Goal: Entertainment & Leisure: Consume media (video, audio)

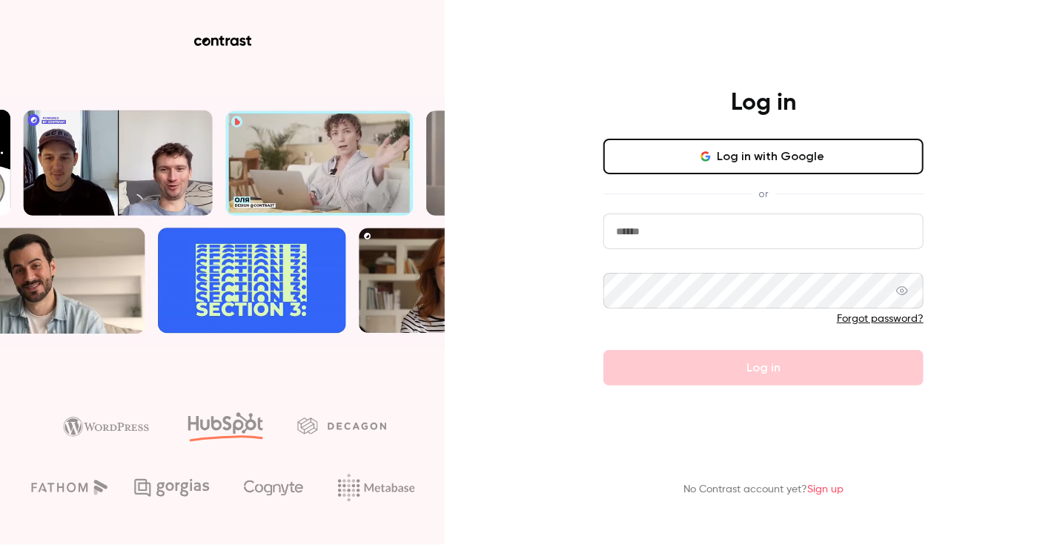
click at [673, 240] on input "email" at bounding box center [763, 231] width 320 height 36
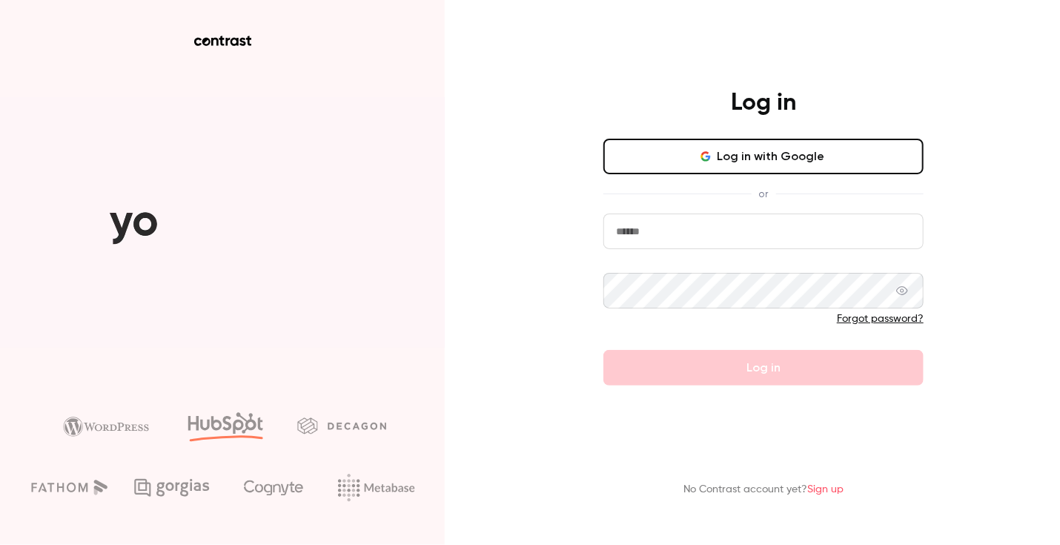
type input "**********"
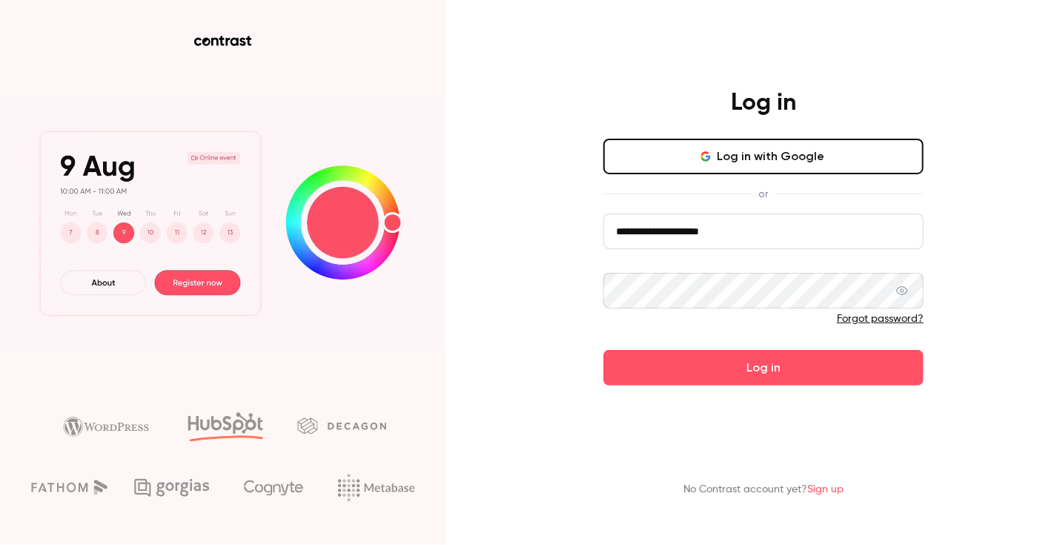
click at [603, 350] on button "Log in" at bounding box center [763, 368] width 320 height 36
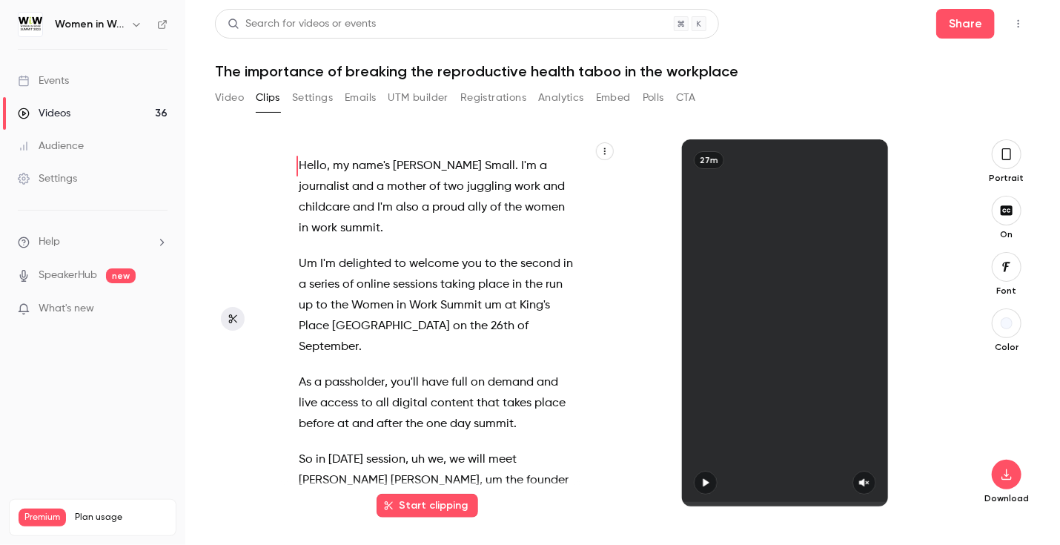
click at [68, 110] on div "Videos" at bounding box center [44, 113] width 53 height 15
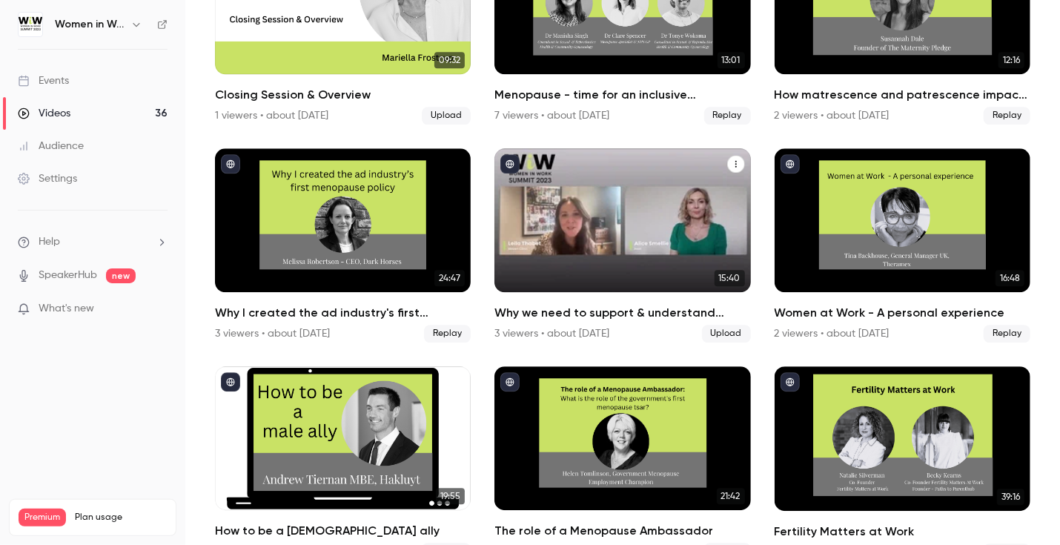
scroll to position [1427, 0]
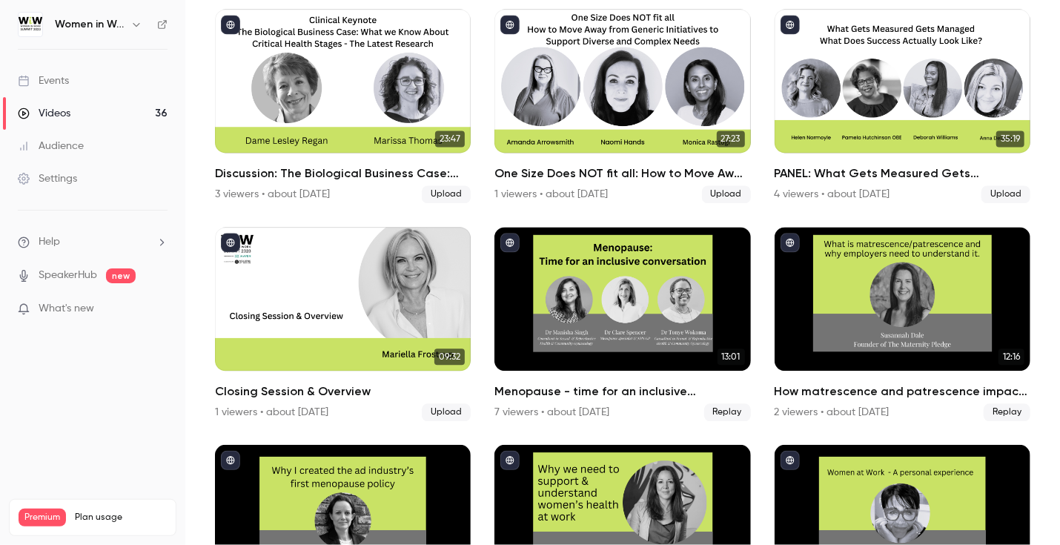
click at [139, 25] on icon "button" at bounding box center [136, 25] width 12 height 12
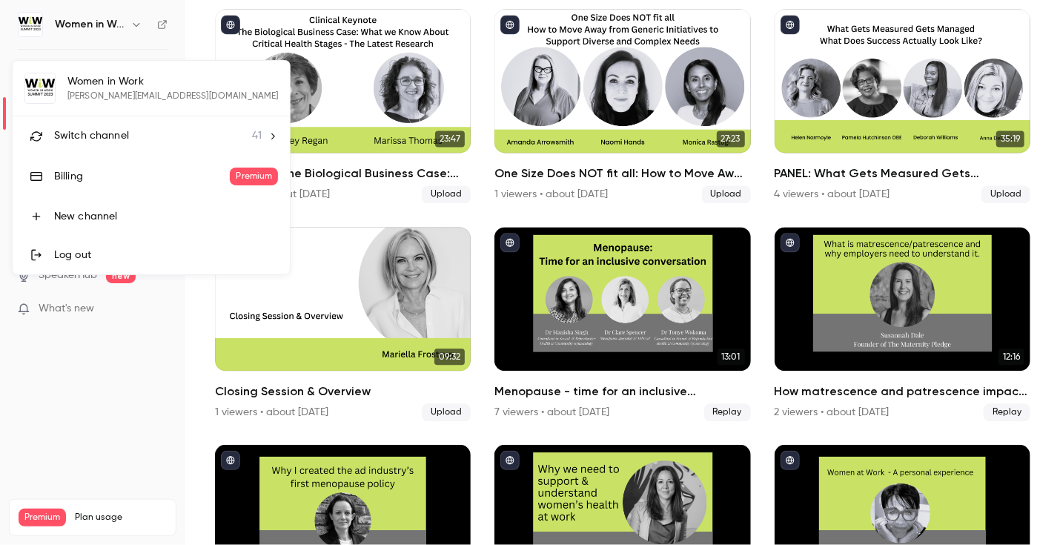
click at [113, 373] on div at bounding box center [530, 272] width 1060 height 545
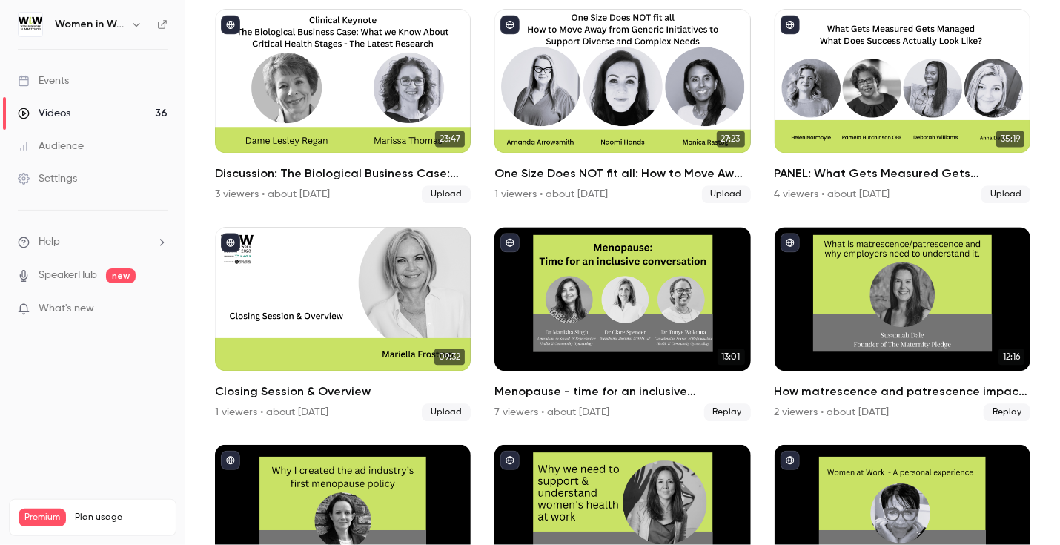
click at [136, 23] on icon "button" at bounding box center [136, 25] width 12 height 12
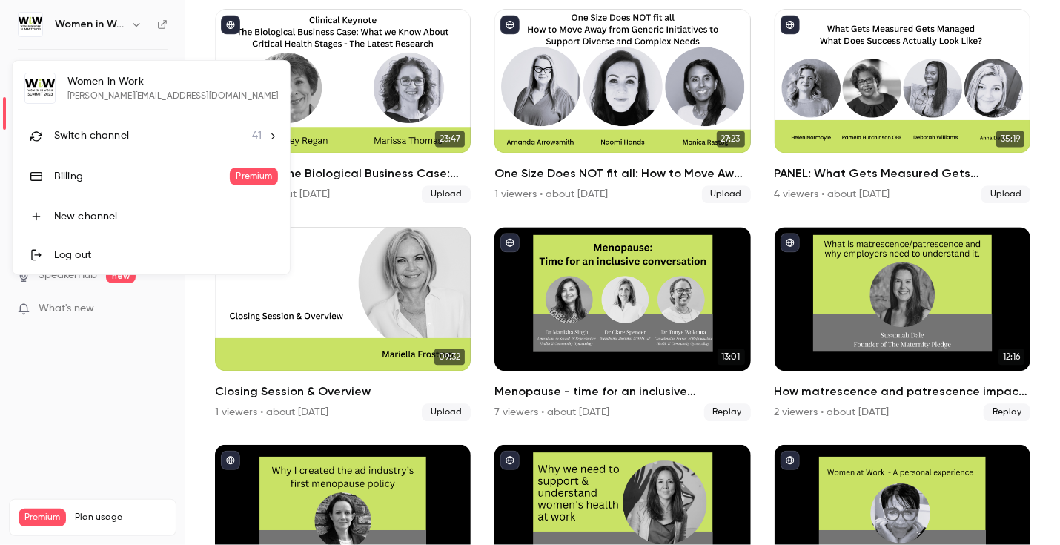
click at [113, 380] on div at bounding box center [530, 272] width 1060 height 545
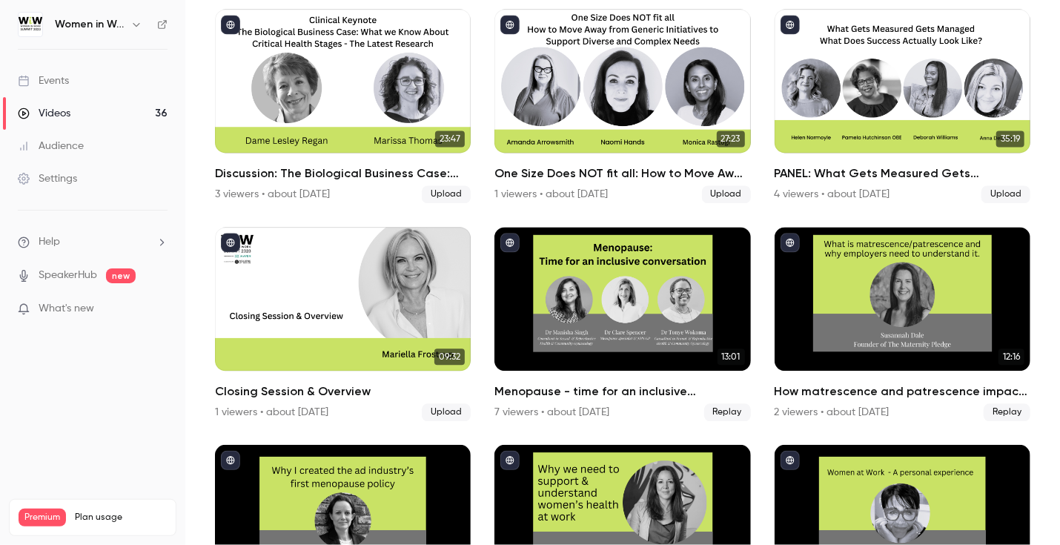
click at [138, 20] on icon "button" at bounding box center [136, 25] width 12 height 12
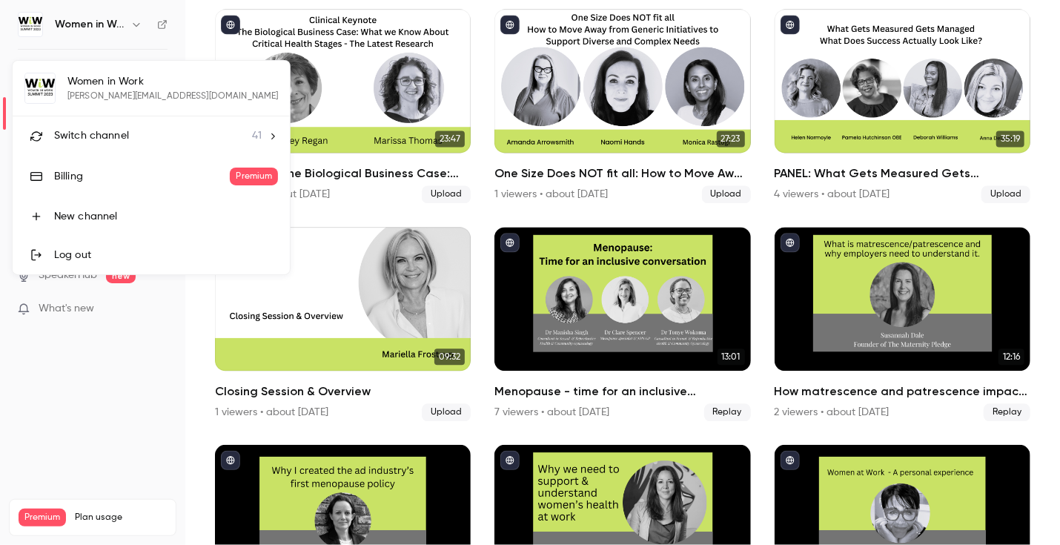
click at [106, 131] on span "Switch channel" at bounding box center [91, 136] width 75 height 16
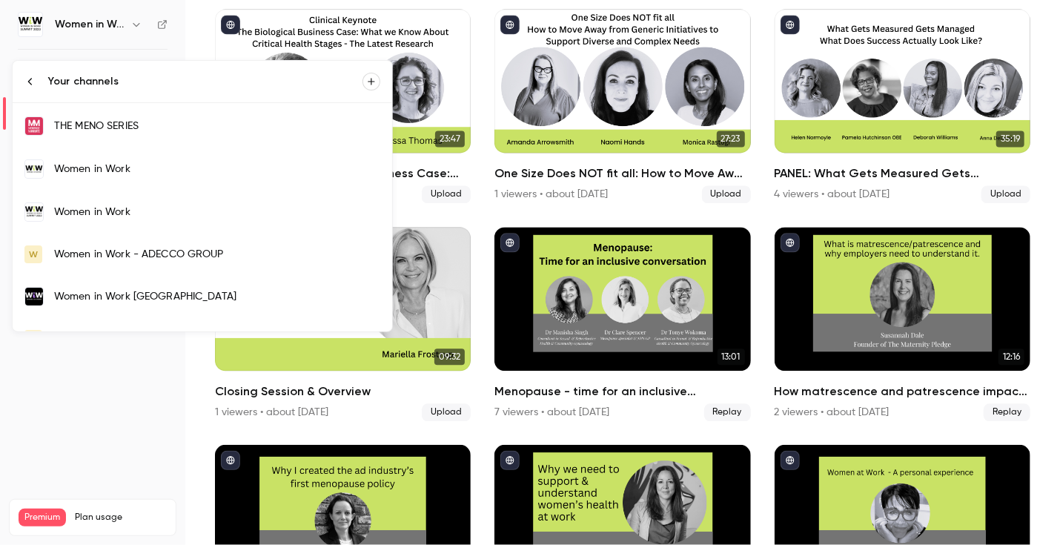
scroll to position [1503, 0]
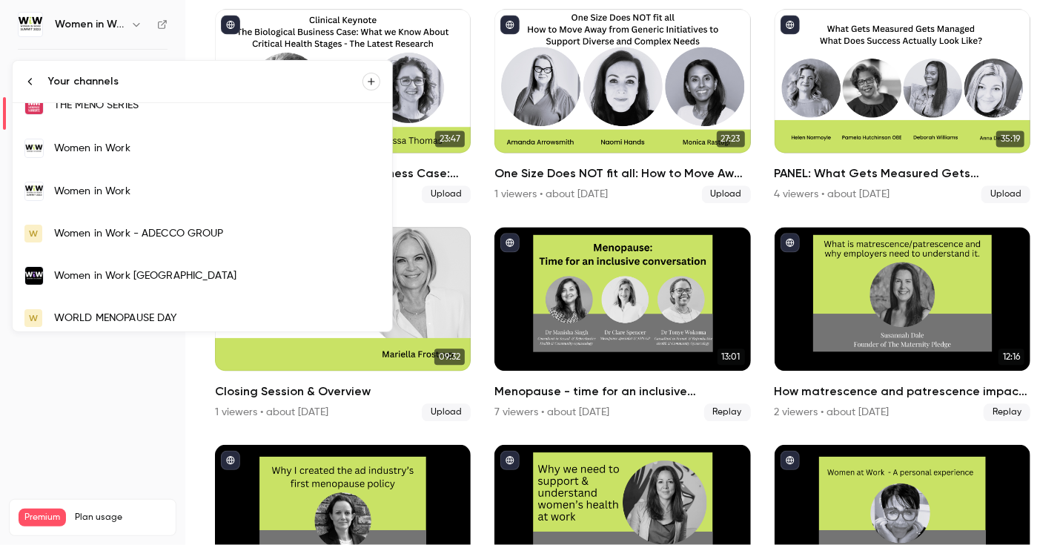
click at [110, 141] on div "Women in Work" at bounding box center [217, 148] width 326 height 15
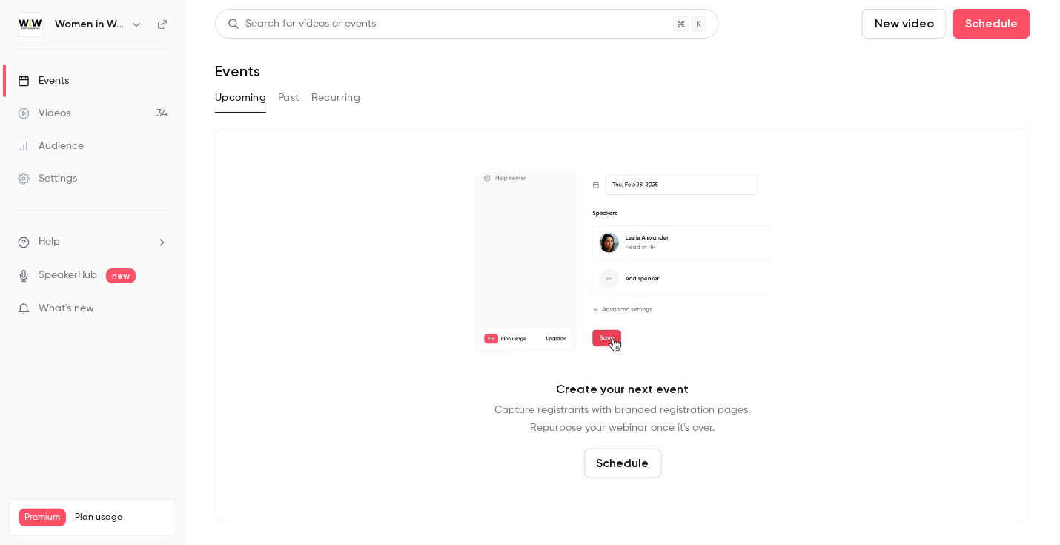
click at [306, 17] on div "Search for videos or events" at bounding box center [302, 24] width 148 height 16
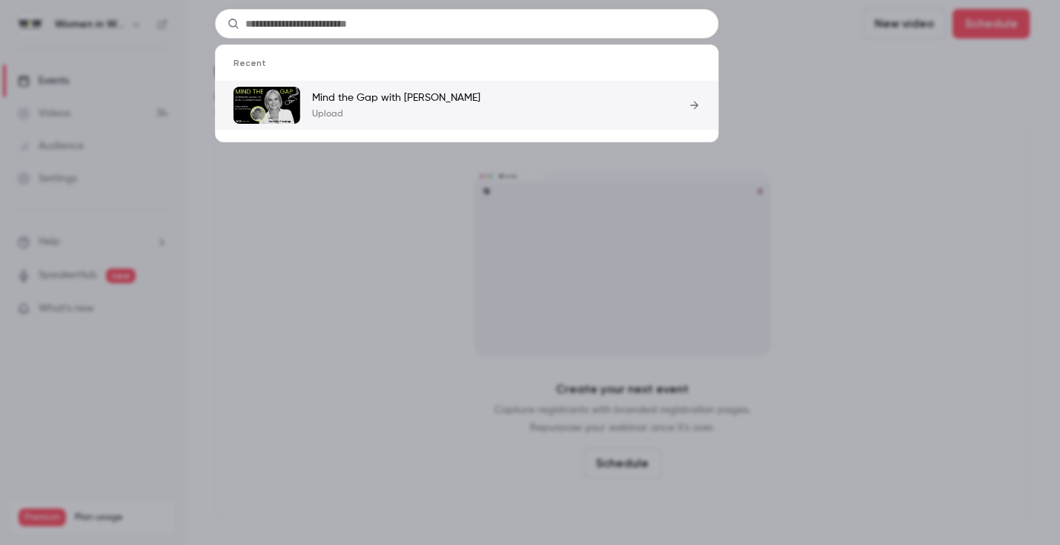
click at [344, 96] on p "Mind the Gap with [PERSON_NAME]" at bounding box center [396, 97] width 168 height 15
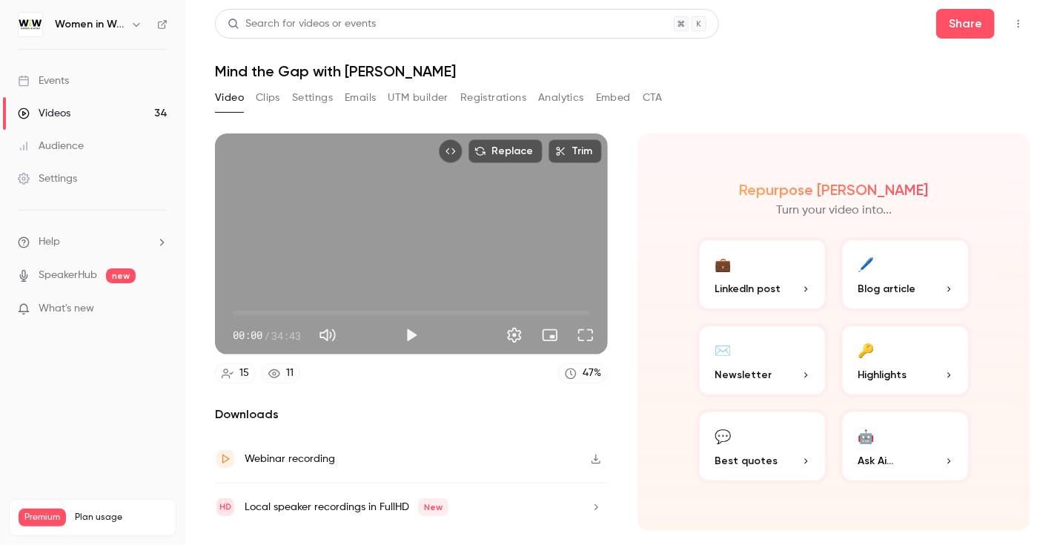
click at [764, 70] on h1 "Mind the Gap with [PERSON_NAME]" at bounding box center [622, 71] width 815 height 18
click at [87, 444] on nav "Women in Work Events Videos 34 Audience Settings Help SpeakerHub new What's new…" at bounding box center [92, 272] width 185 height 545
click at [414, 333] on button "Play" at bounding box center [411, 335] width 30 height 30
click at [410, 337] on button "Pause" at bounding box center [411, 335] width 30 height 30
click at [276, 102] on button "Clips" at bounding box center [268, 98] width 24 height 24
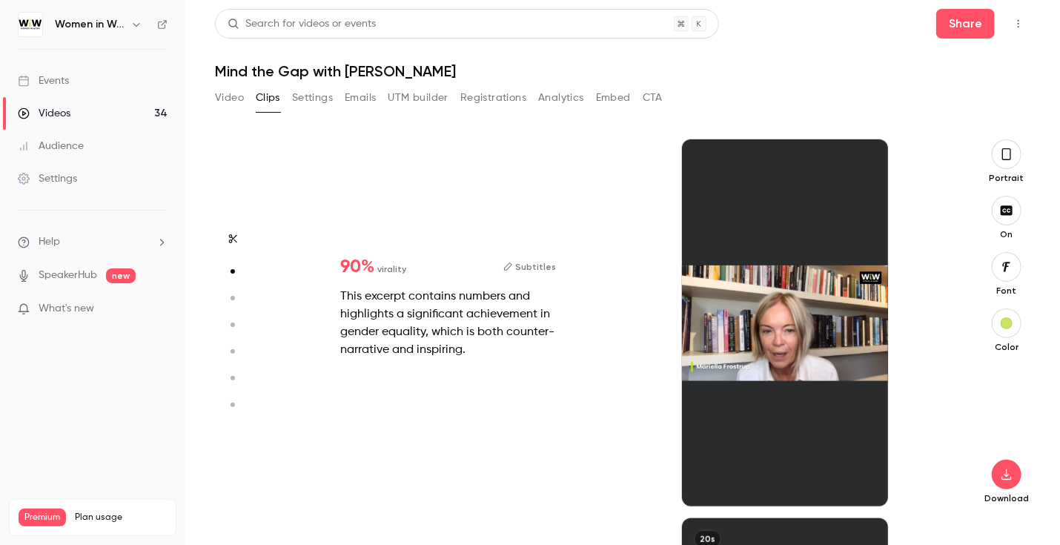
click at [234, 97] on button "Video" at bounding box center [229, 98] width 29 height 24
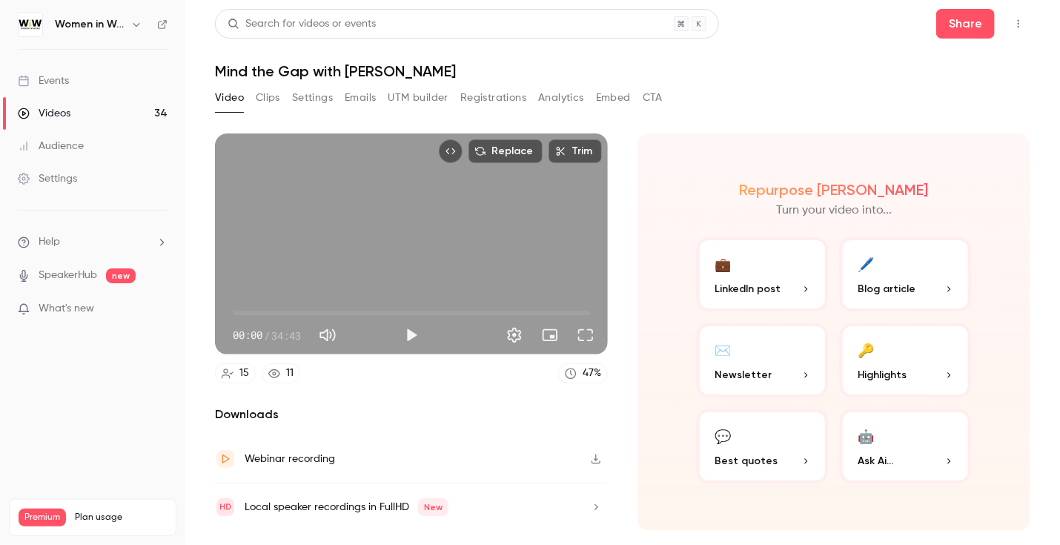
click at [268, 96] on button "Clips" at bounding box center [268, 98] width 24 height 24
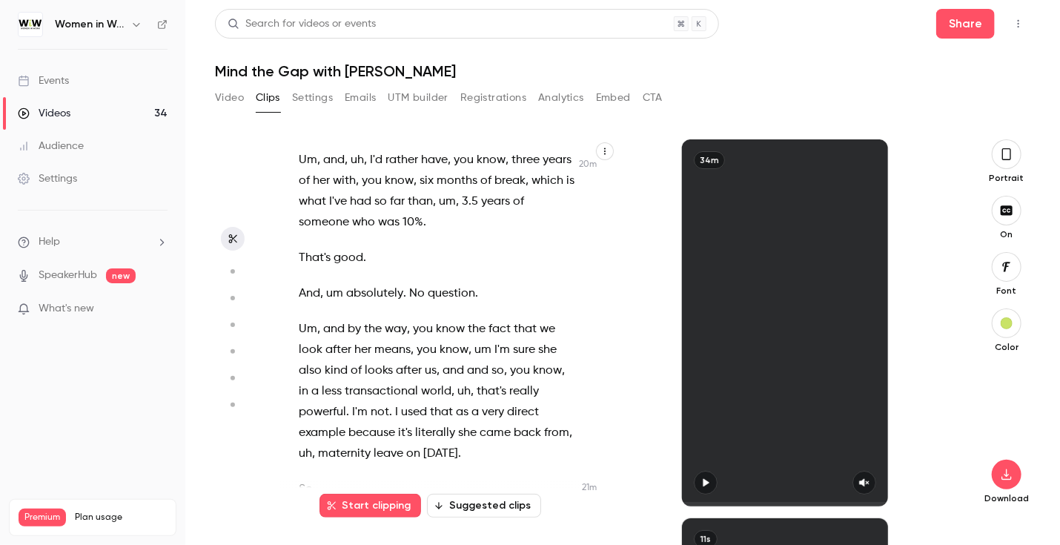
scroll to position [11116, 0]
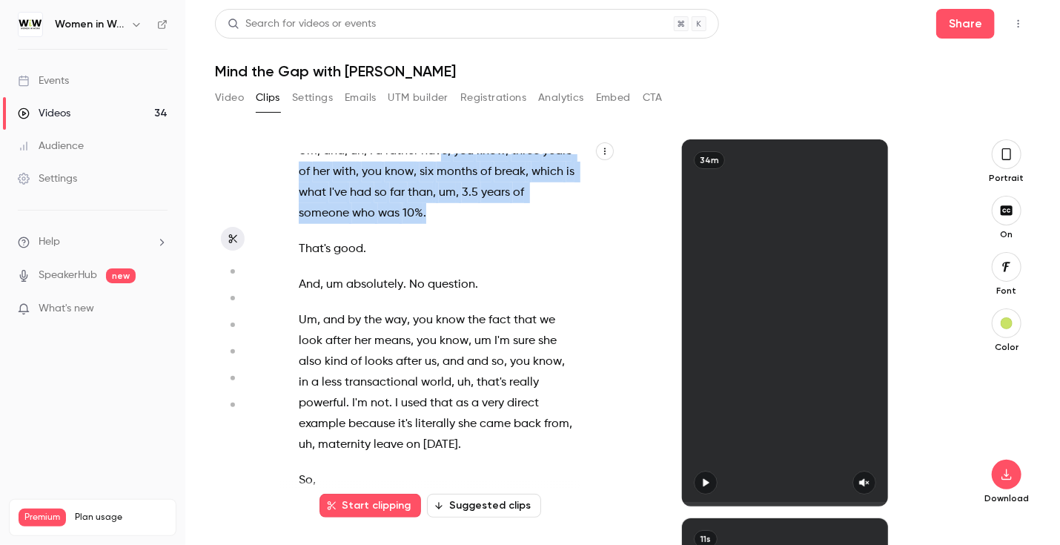
drag, startPoint x: 449, startPoint y: 333, endPoint x: 458, endPoint y: 356, distance: 24.6
click at [458, 224] on p "Um , and , uh , I'd rather have , you know , three years of her with , you know…" at bounding box center [437, 182] width 277 height 83
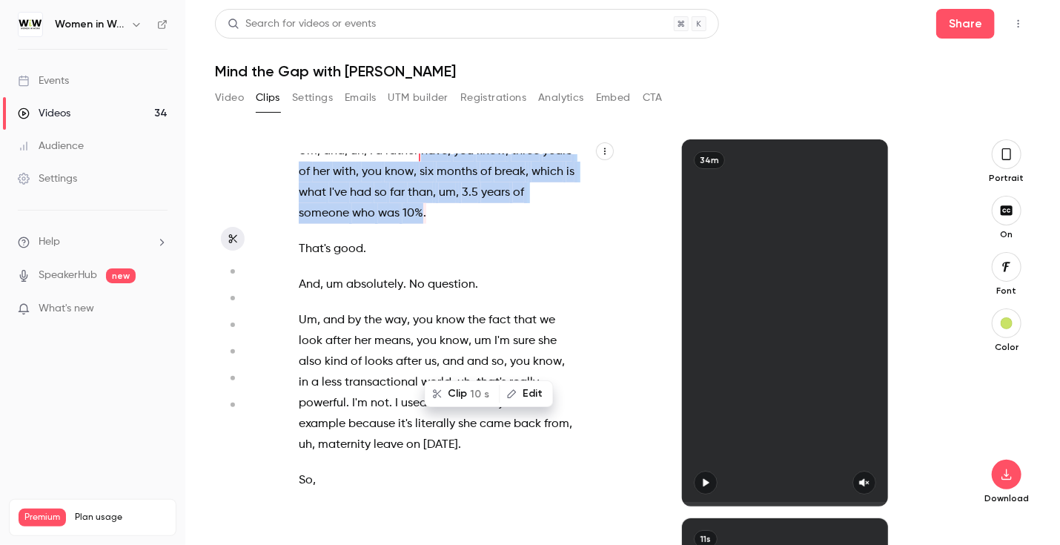
scroll to position [11082, 0]
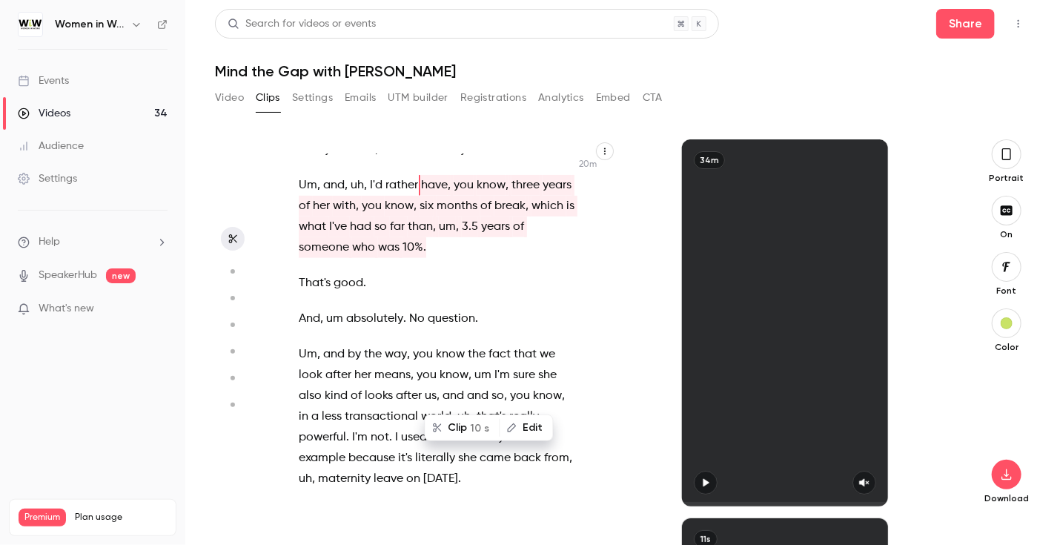
drag, startPoint x: 458, startPoint y: 356, endPoint x: 400, endPoint y: 331, distance: 62.8
click at [400, 196] on span "rather" at bounding box center [401, 185] width 33 height 21
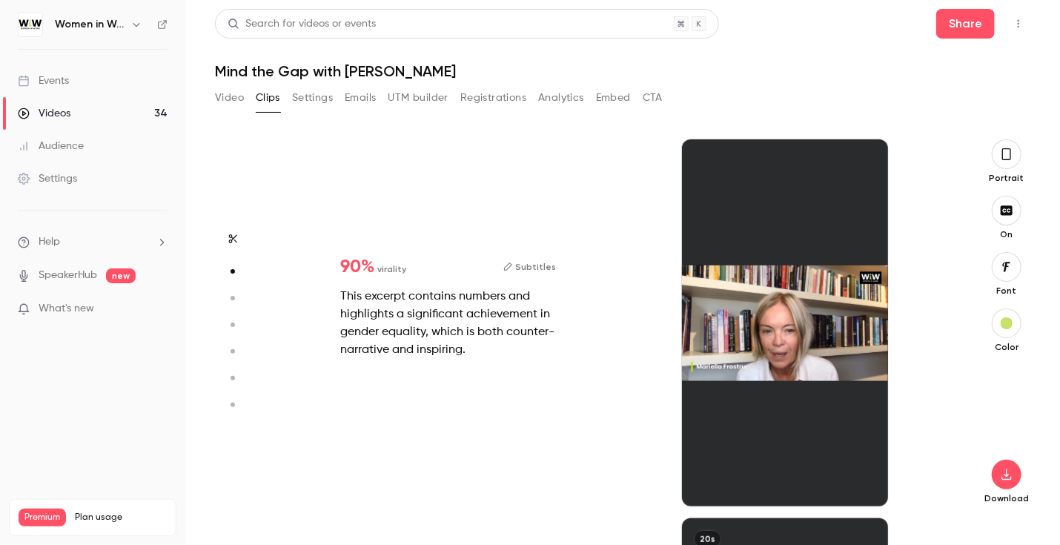
scroll to position [0, 0]
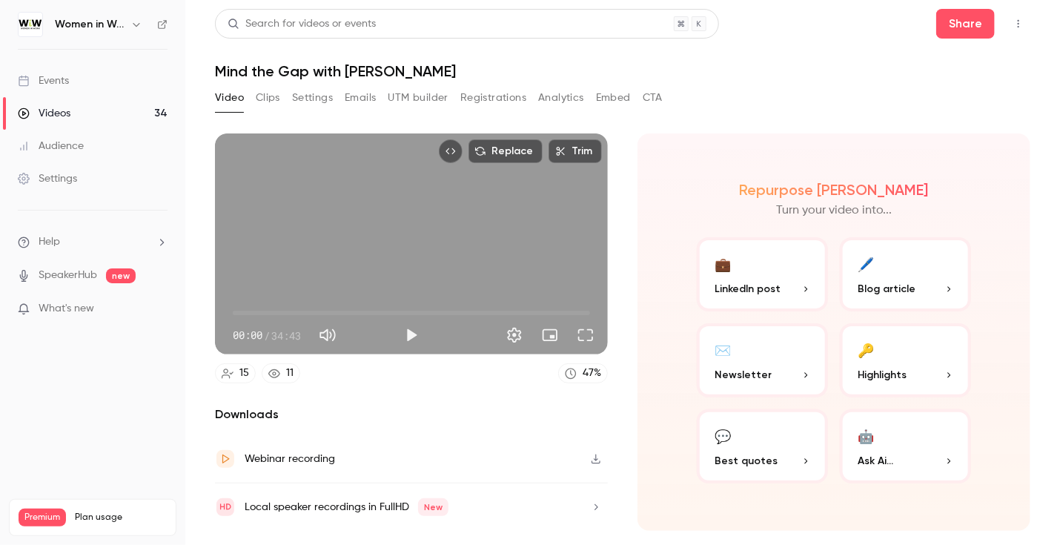
click at [273, 100] on button "Clips" at bounding box center [268, 98] width 24 height 24
